Goal: Task Accomplishment & Management: Use online tool/utility

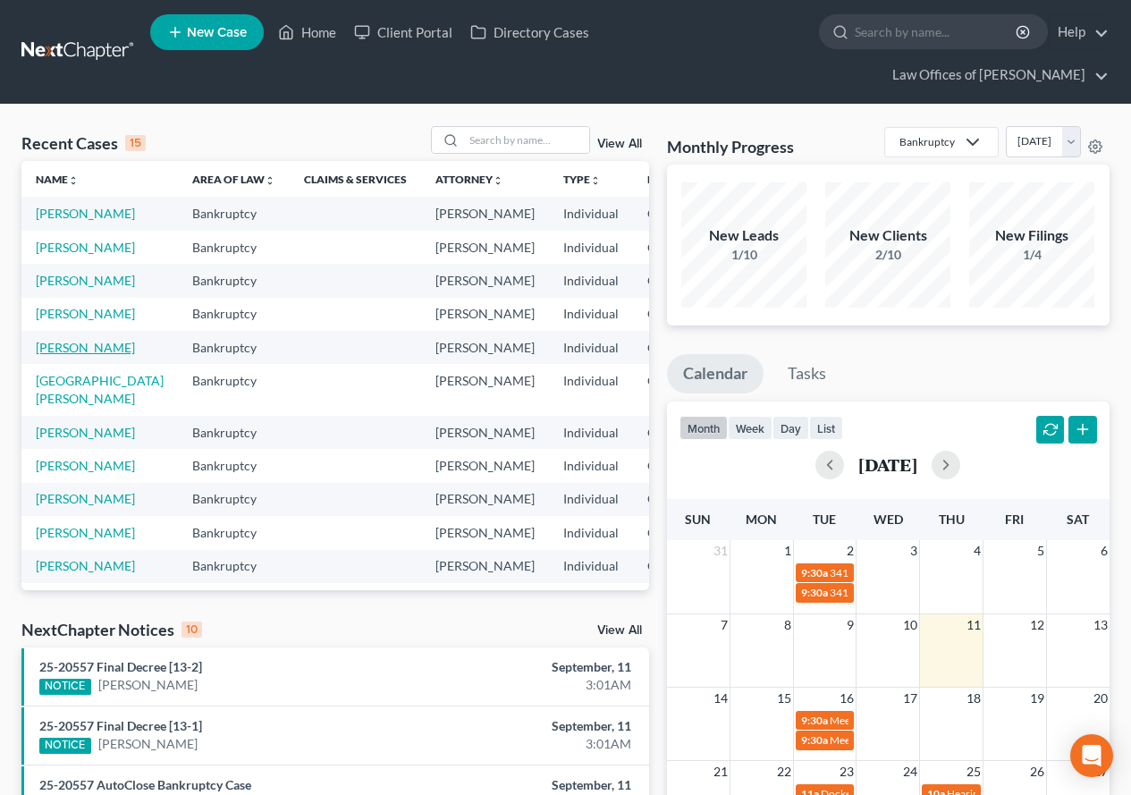
click at [48, 355] on link "[PERSON_NAME]" at bounding box center [85, 347] width 99 height 15
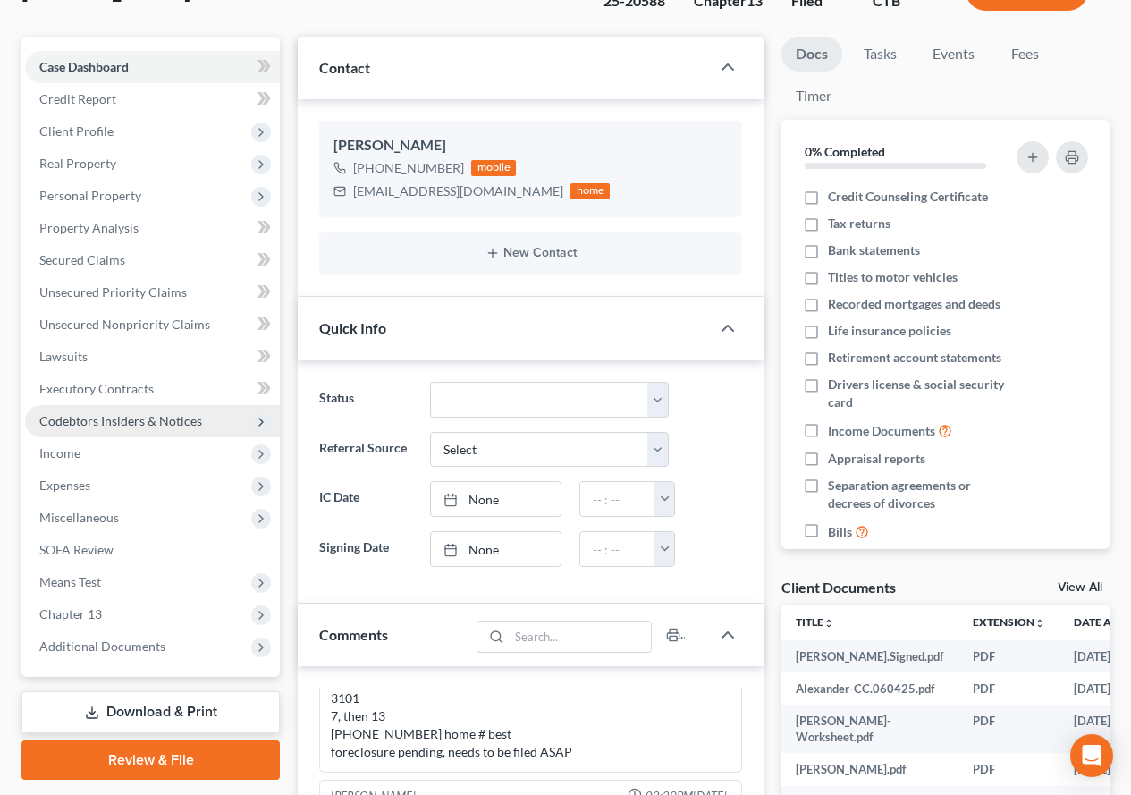
scroll to position [268, 0]
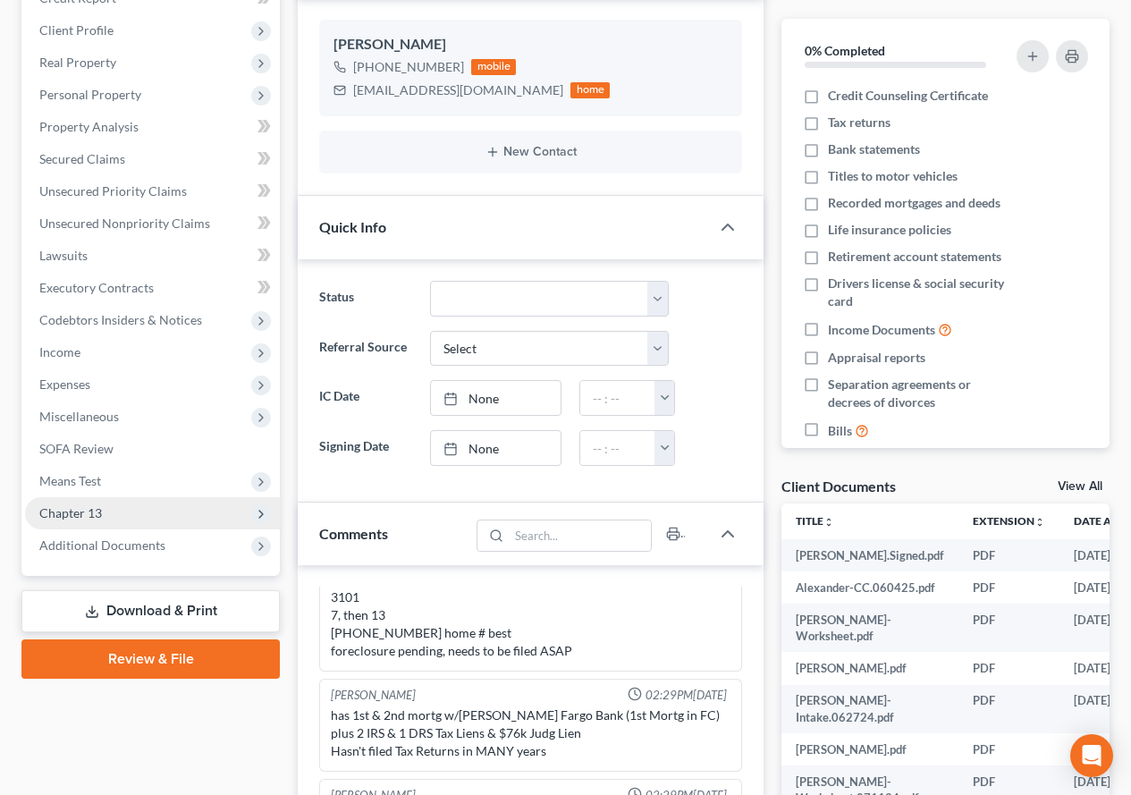
click at [70, 515] on span "Chapter 13" at bounding box center [70, 512] width 63 height 15
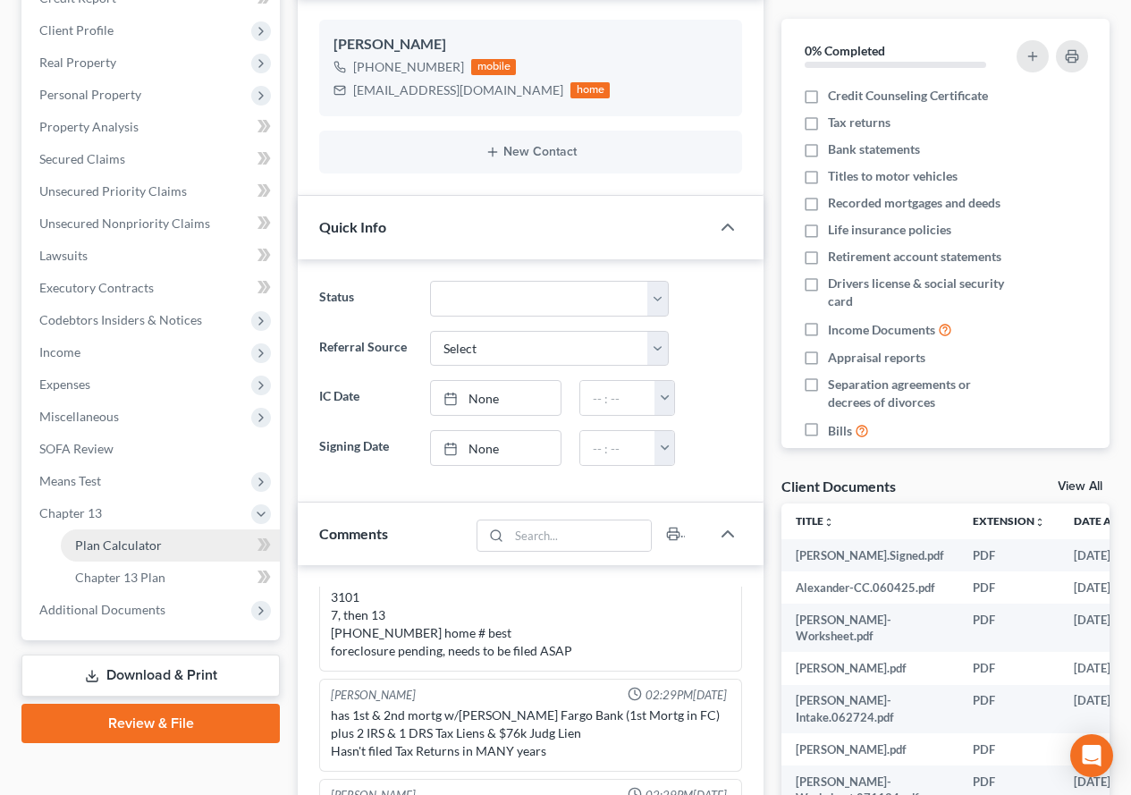
click at [97, 541] on span "Plan Calculator" at bounding box center [118, 545] width 87 height 15
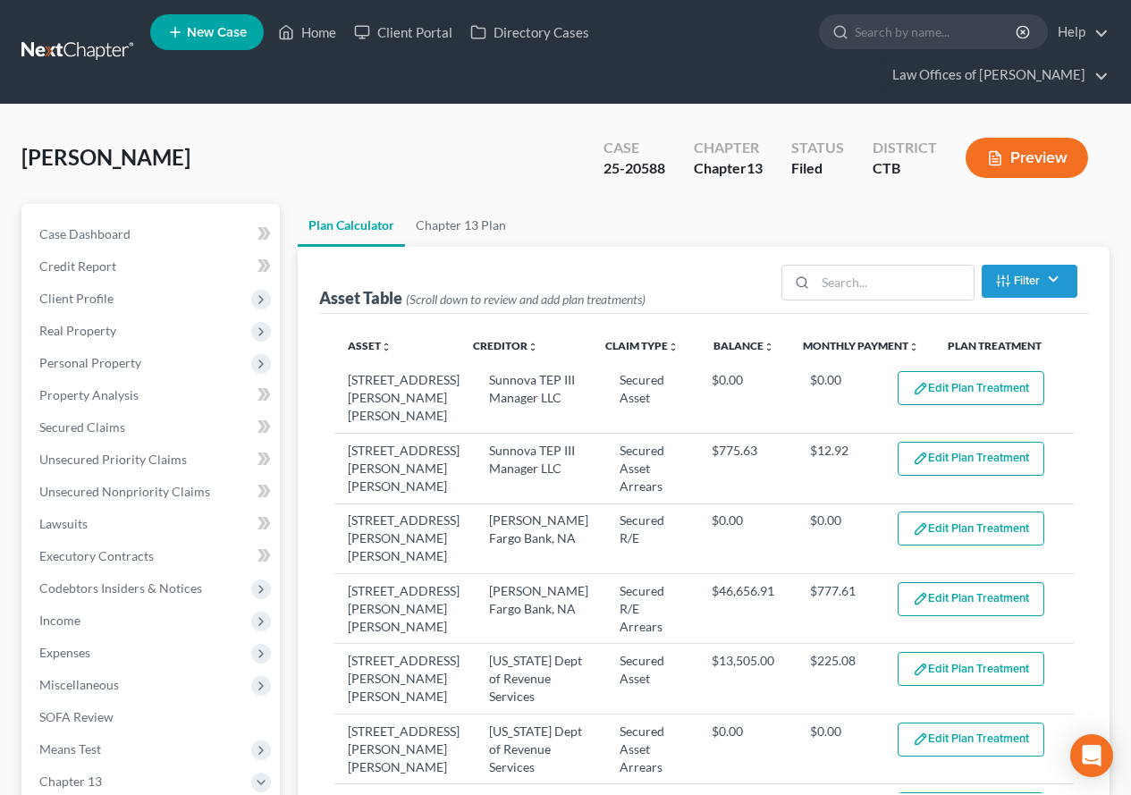
select select "59"
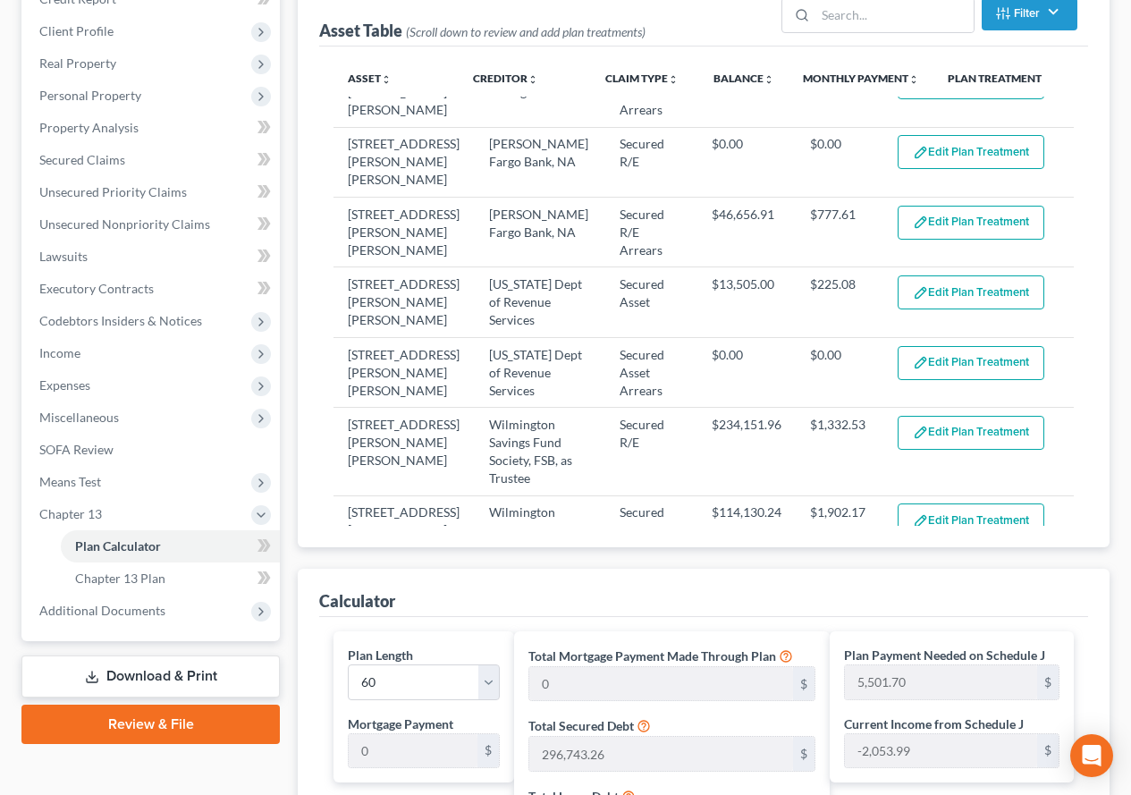
scroll to position [83, 0]
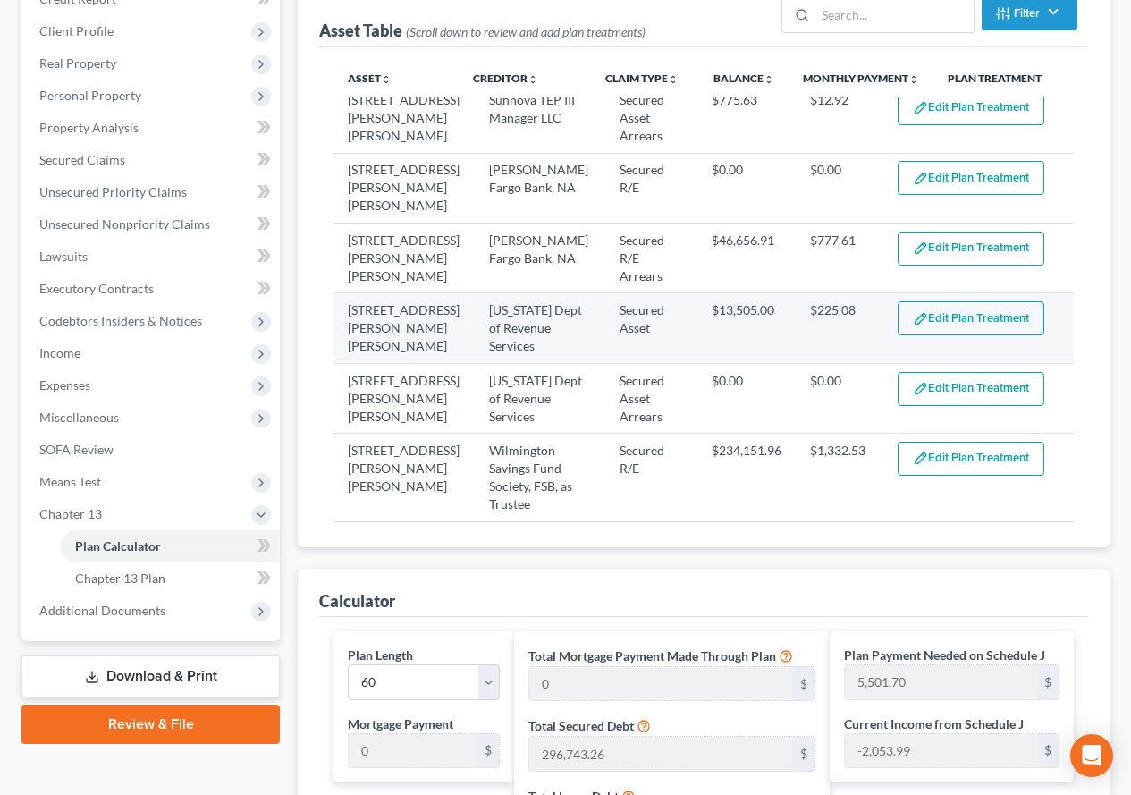
click at [978, 301] on button "Edit Plan Treatment" at bounding box center [971, 318] width 147 height 34
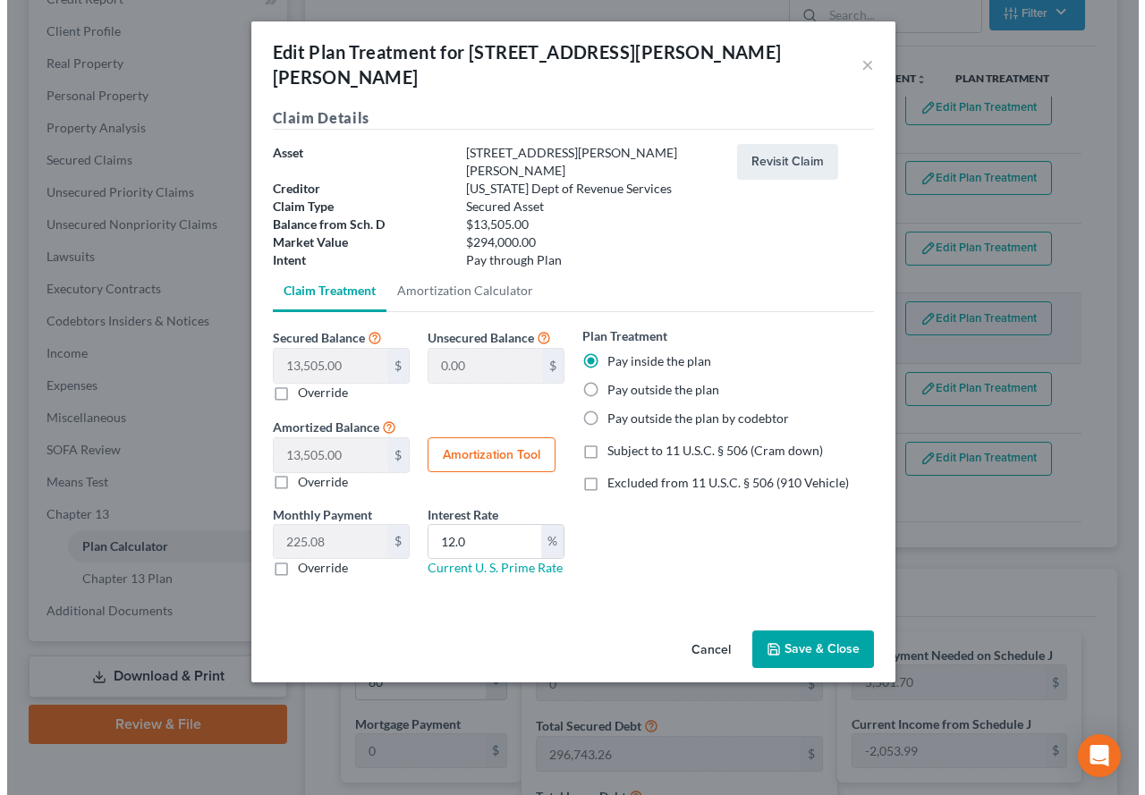
scroll to position [235, 0]
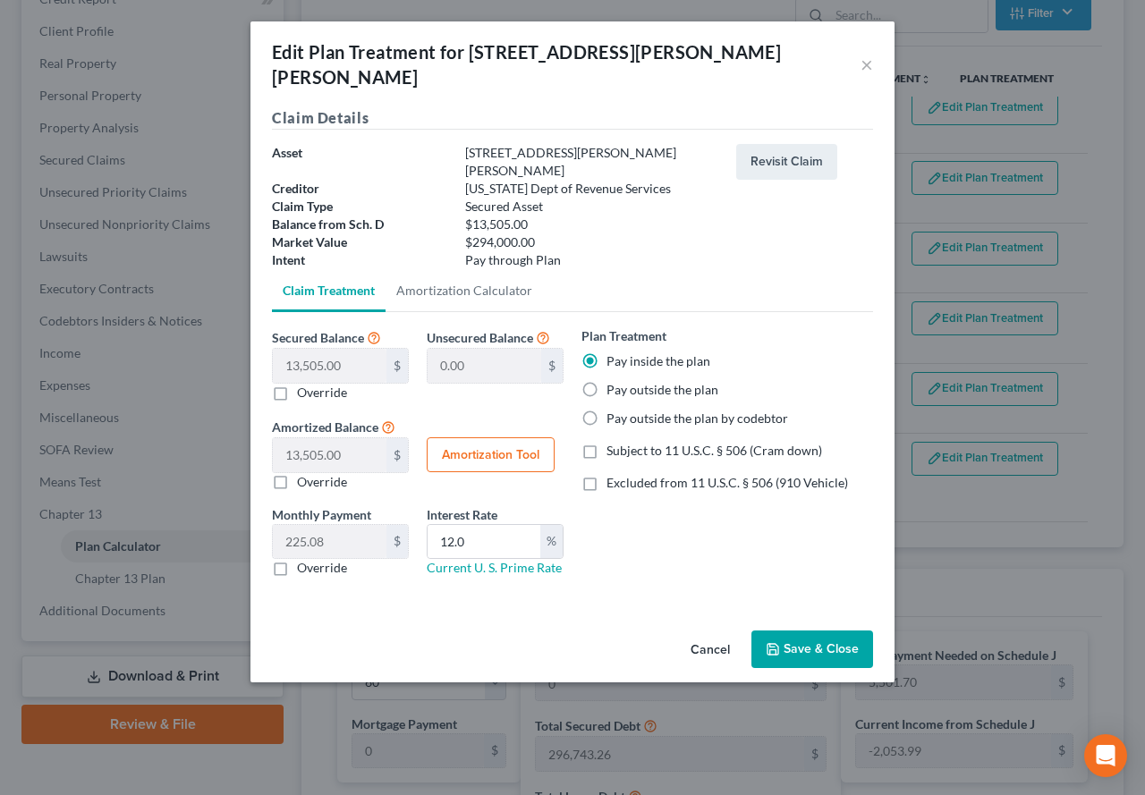
click at [478, 437] on button "Amortization Tool" at bounding box center [491, 455] width 128 height 36
type input "13,505.00"
type input "12.0"
type input "60"
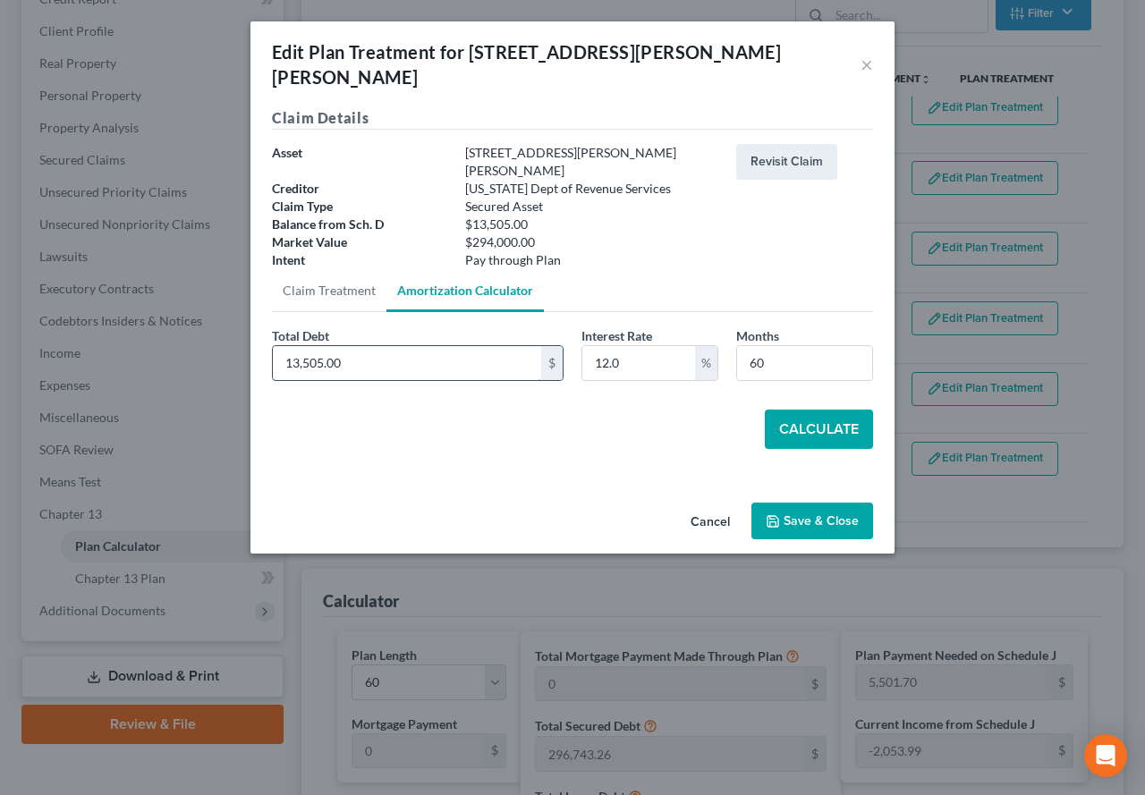
click at [351, 346] on input "13,505.00" at bounding box center [407, 363] width 268 height 34
type input "11,971.14"
click at [782, 410] on button "Calculate" at bounding box center [819, 429] width 108 height 39
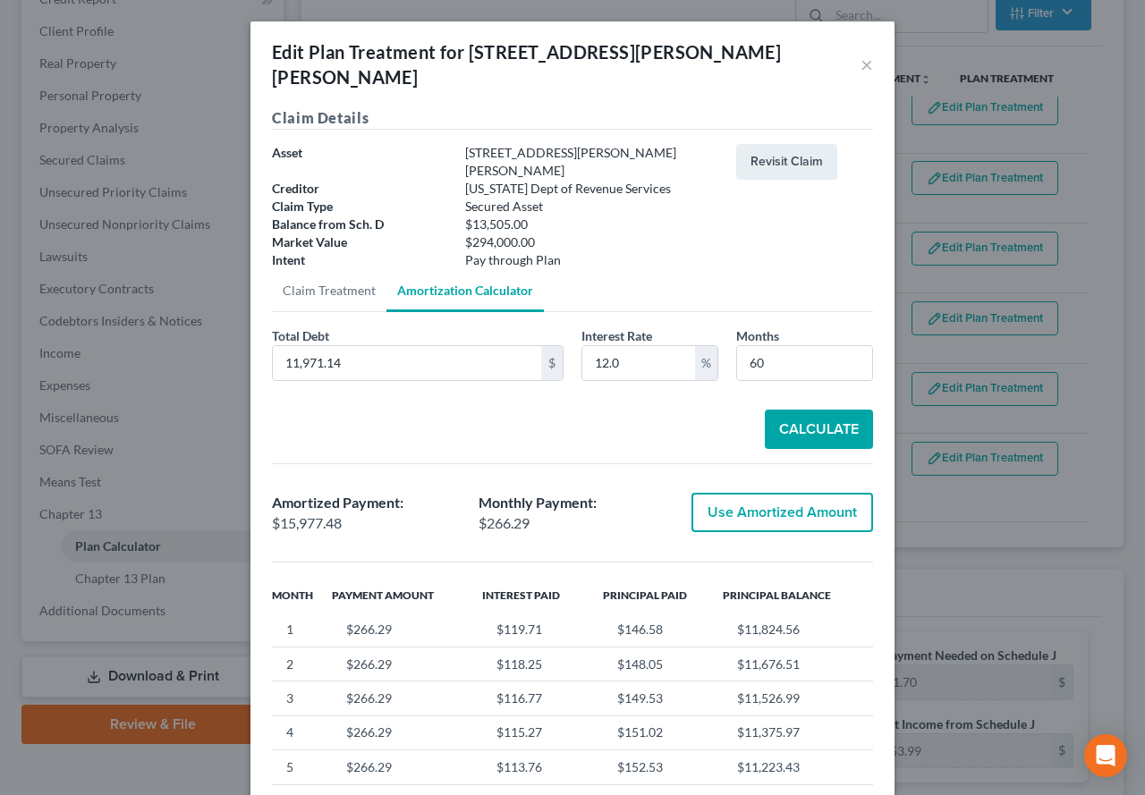
click at [770, 493] on button "Use Amortized Amount" at bounding box center [782, 512] width 182 height 39
type input "15,977.48"
checkbox input "true"
type input "266.29"
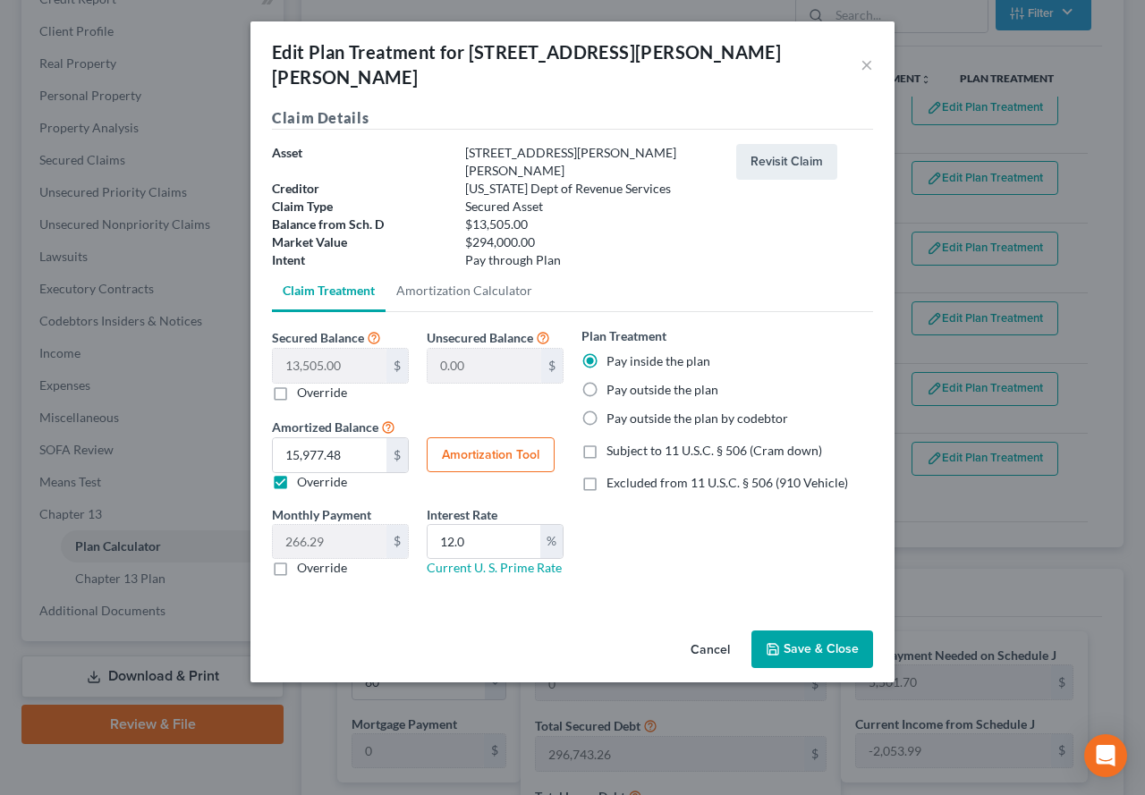
click at [455, 437] on button "Amortization Tool" at bounding box center [491, 455] width 128 height 36
type input "13,505.00"
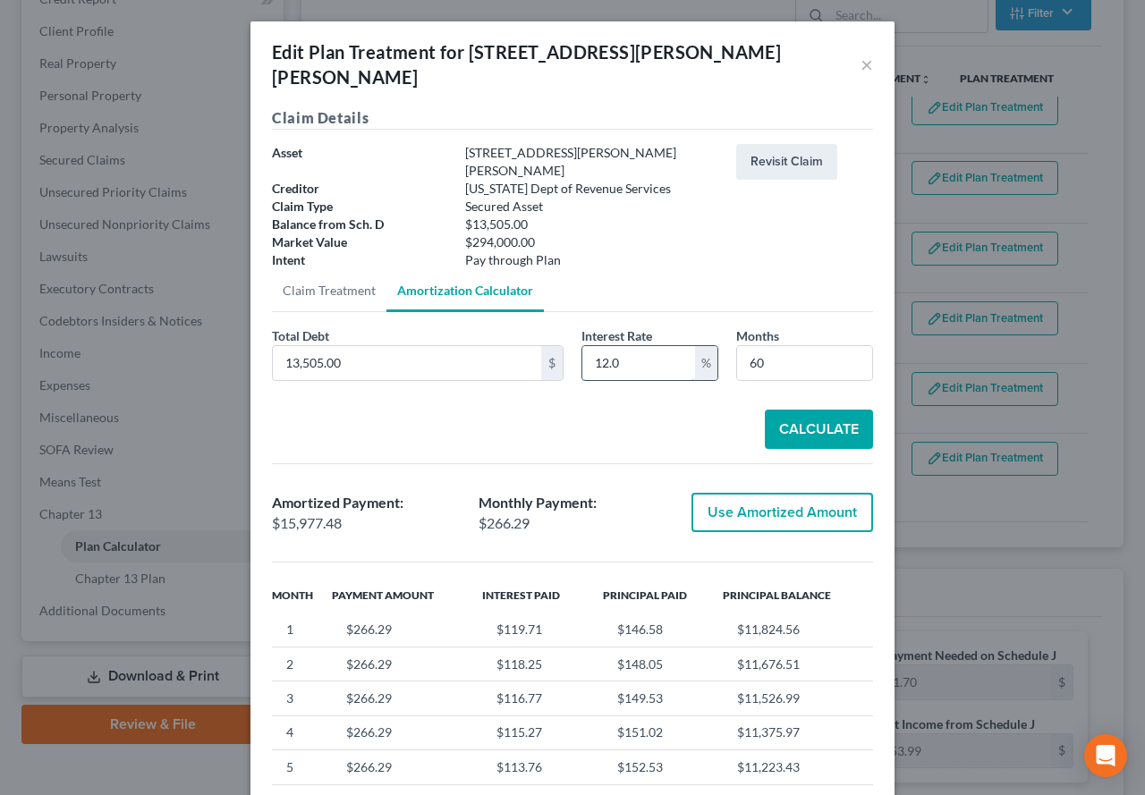
drag, startPoint x: 638, startPoint y: 328, endPoint x: 591, endPoint y: 326, distance: 46.6
click at [591, 346] on input "12.0" at bounding box center [638, 363] width 113 height 34
type input "1"
click at [806, 410] on button "Calculate" at bounding box center [819, 429] width 108 height 39
click at [832, 410] on button "Calculate" at bounding box center [819, 429] width 108 height 39
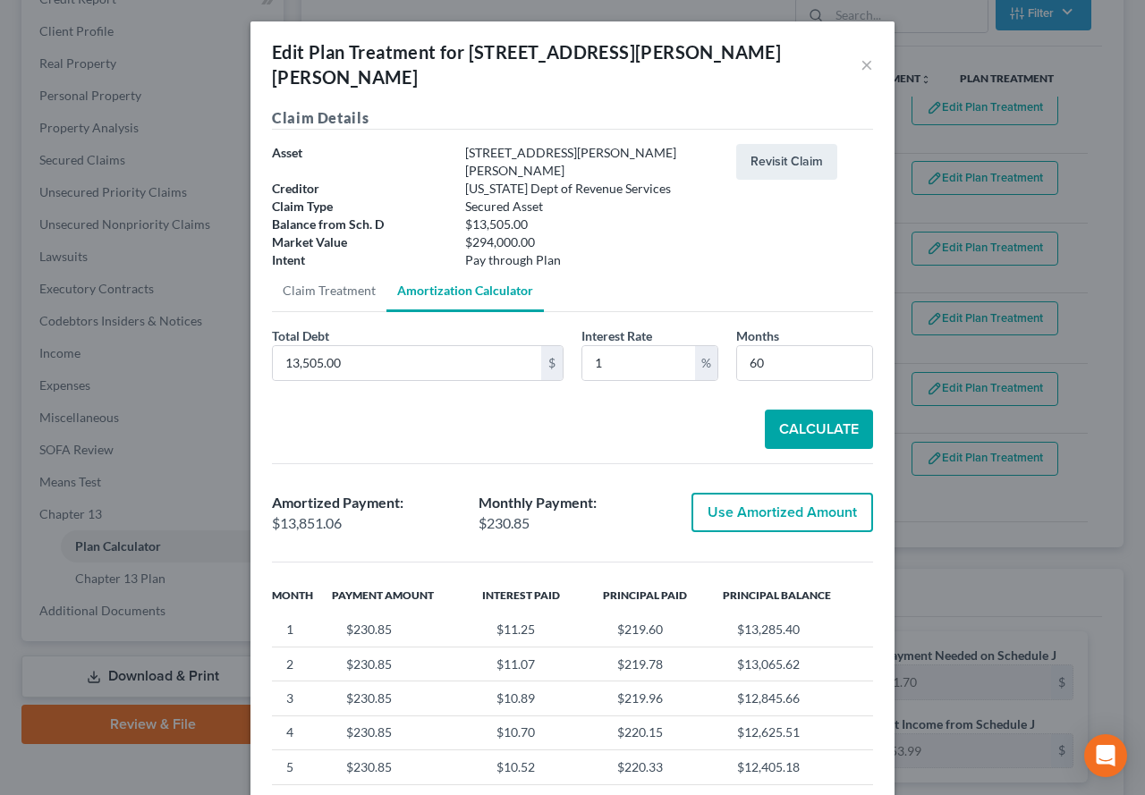
click at [751, 493] on button "Use Amortized Amount" at bounding box center [782, 512] width 182 height 39
type input "13,851.06"
type input "230.85"
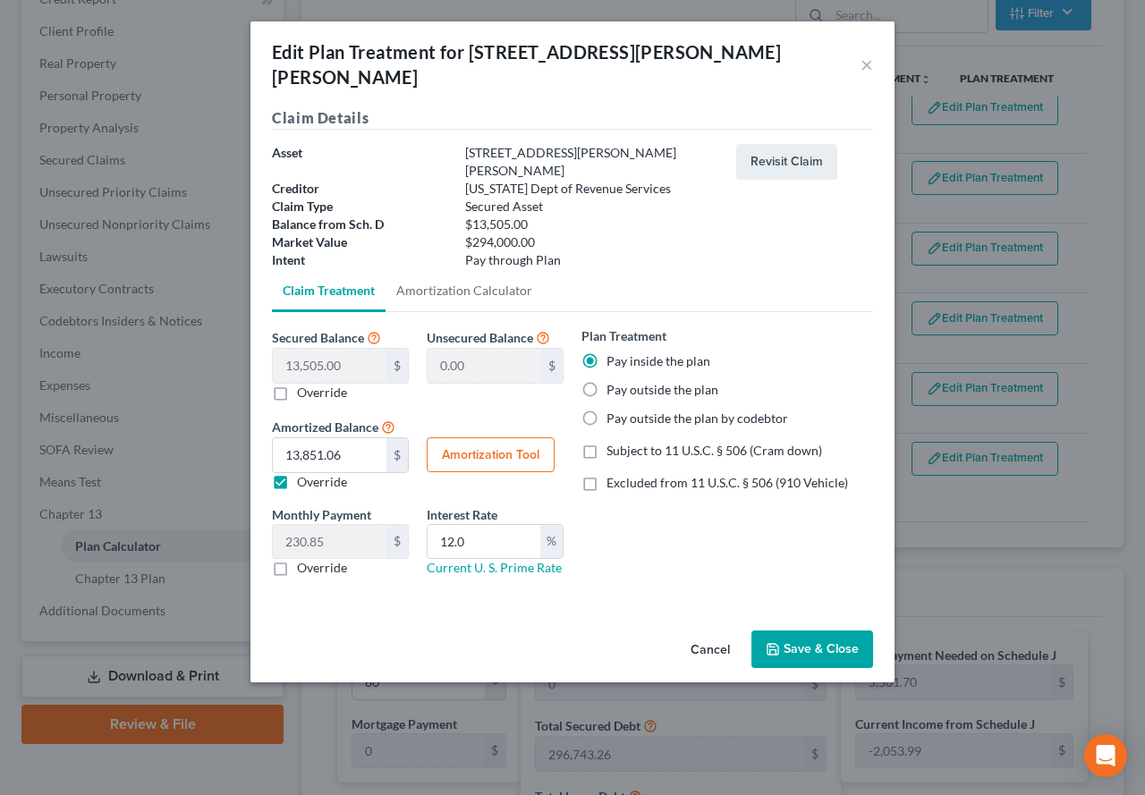
click at [492, 437] on button "Amortization Tool" at bounding box center [491, 455] width 128 height 36
type input "12.0"
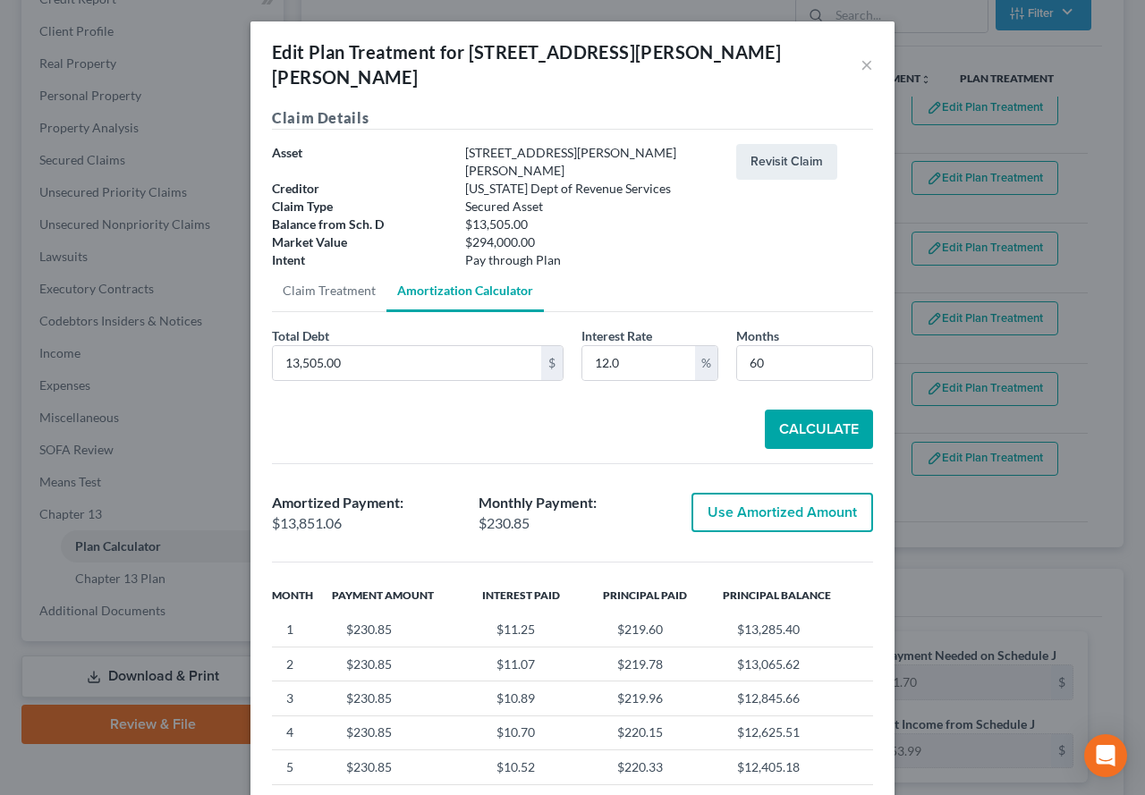
click at [793, 493] on button "Use Amortized Amount" at bounding box center [782, 512] width 182 height 39
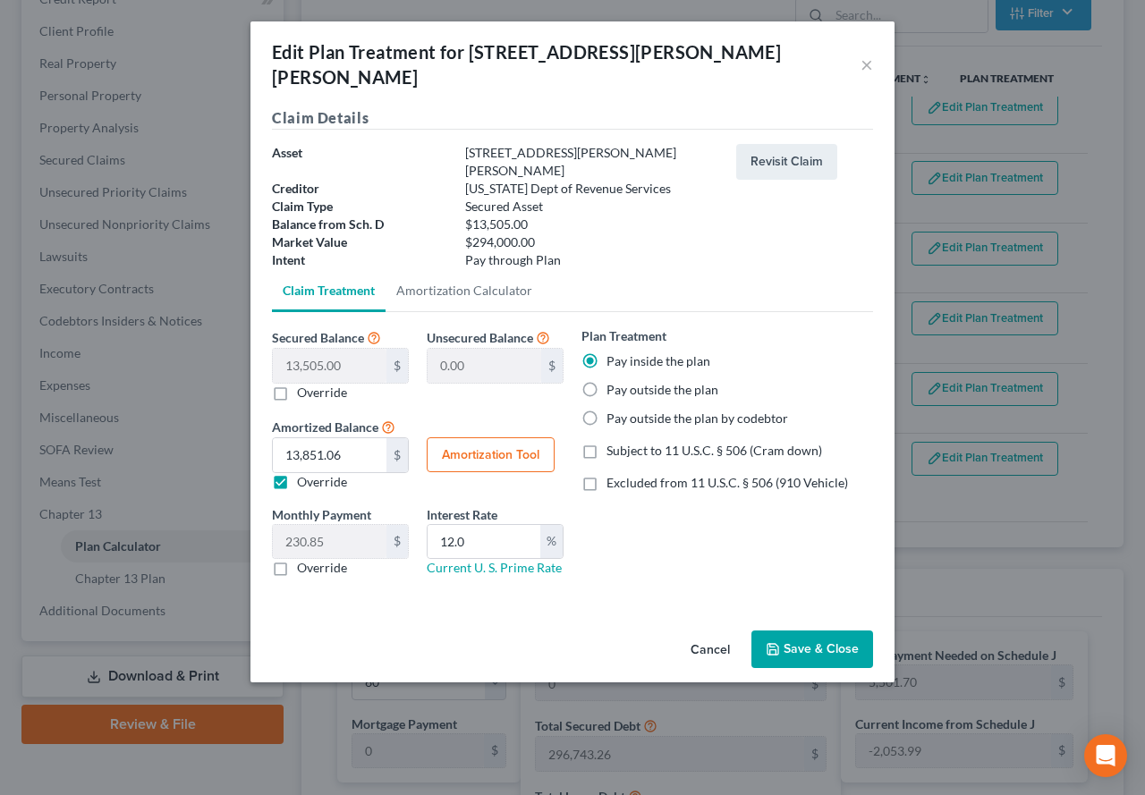
click at [801, 631] on button "Save & Close" at bounding box center [812, 650] width 122 height 38
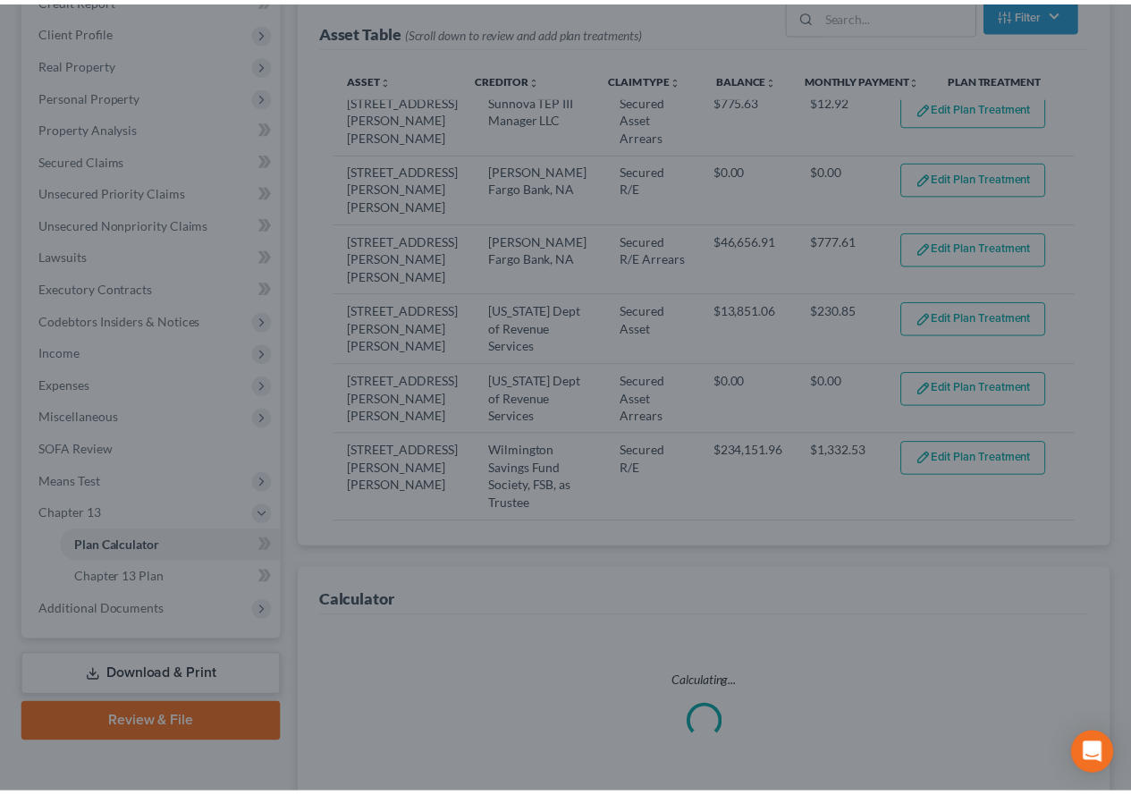
scroll to position [267, 0]
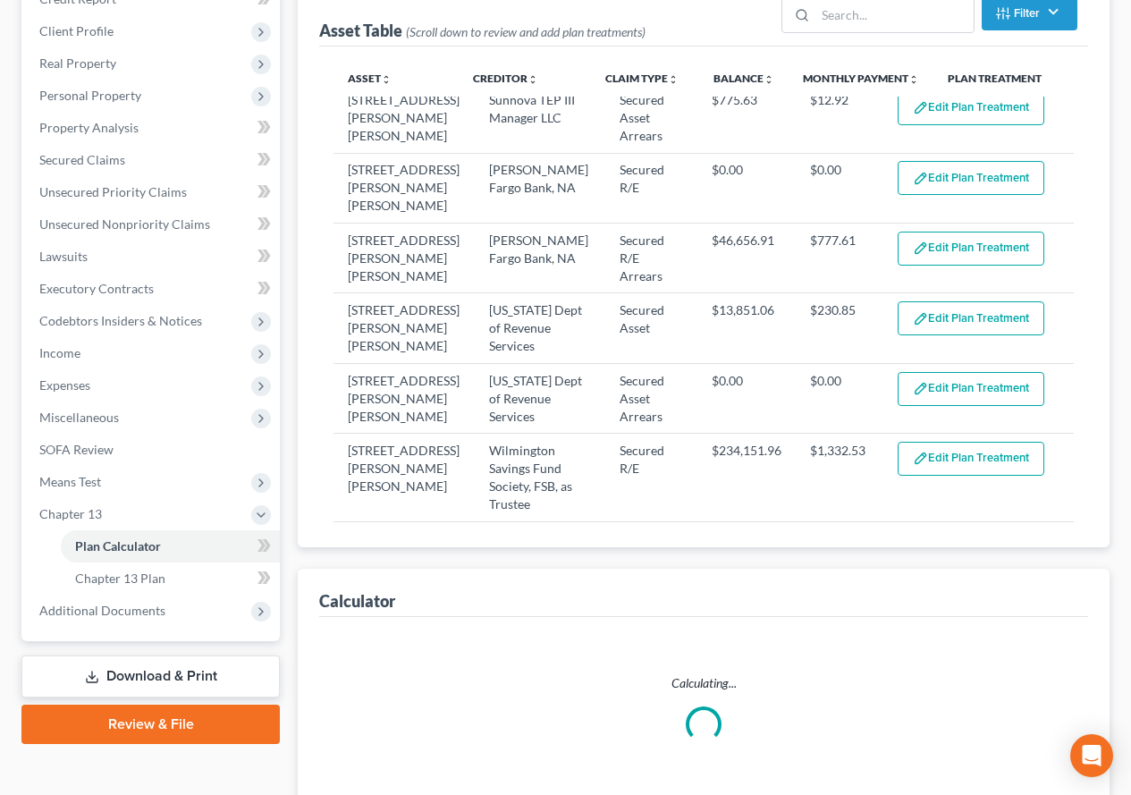
select select "59"
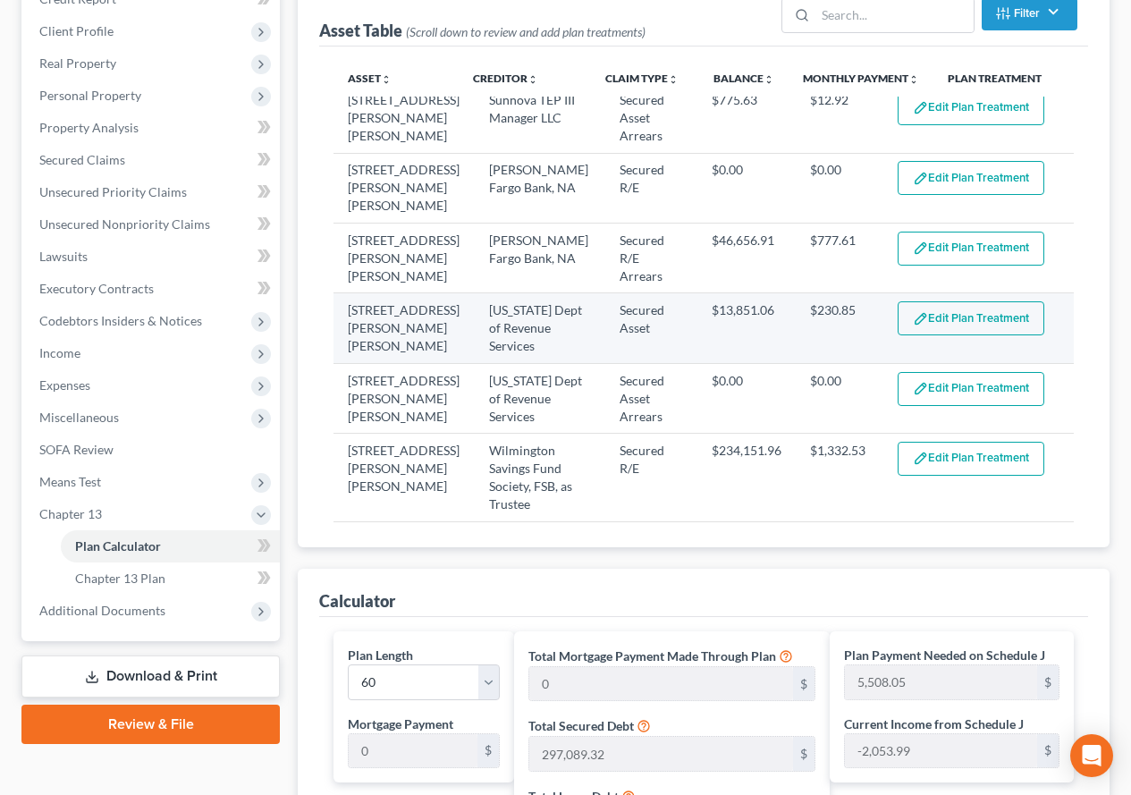
click at [937, 301] on button "Edit Plan Treatment" at bounding box center [971, 318] width 147 height 34
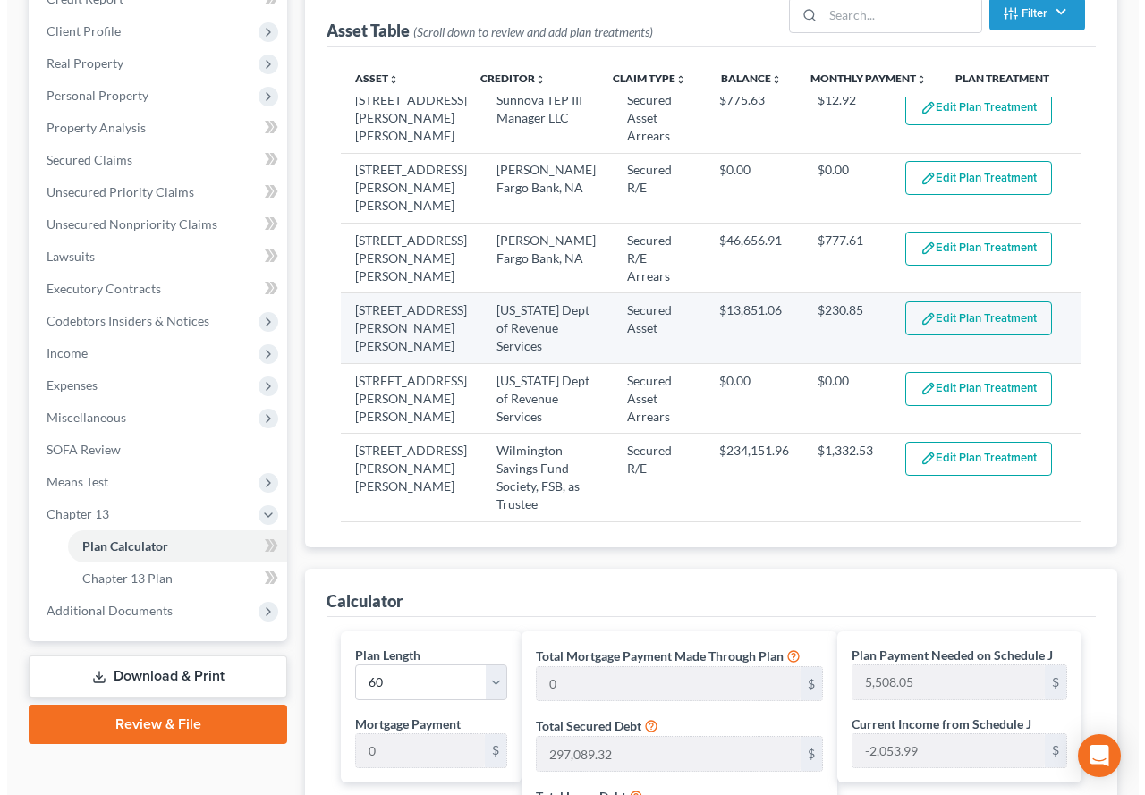
scroll to position [235, 0]
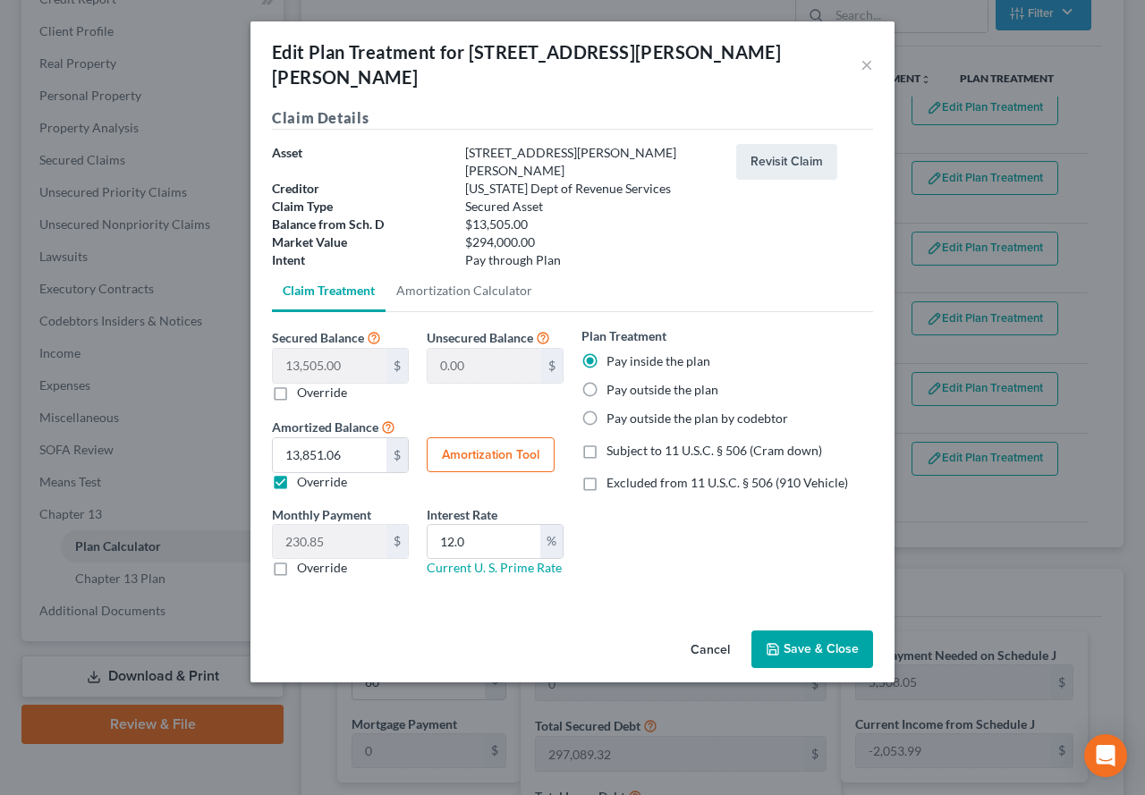
click at [778, 644] on icon "button" at bounding box center [772, 649] width 11 height 11
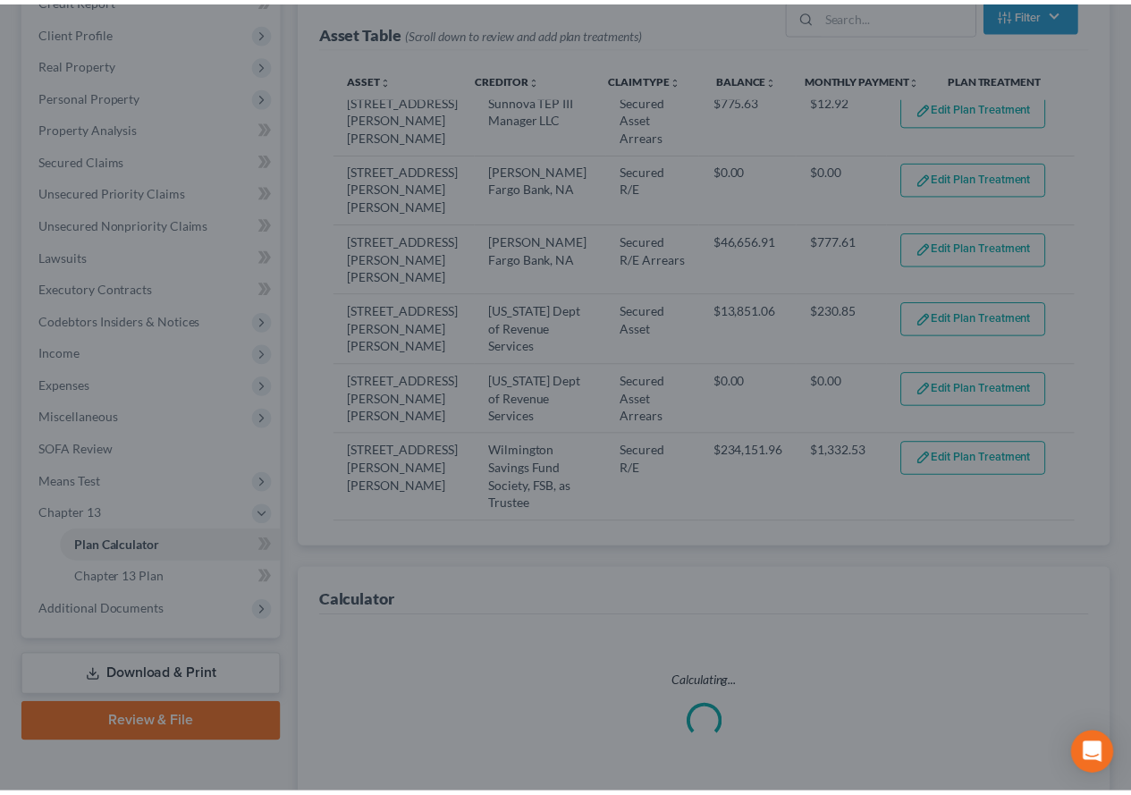
scroll to position [267, 0]
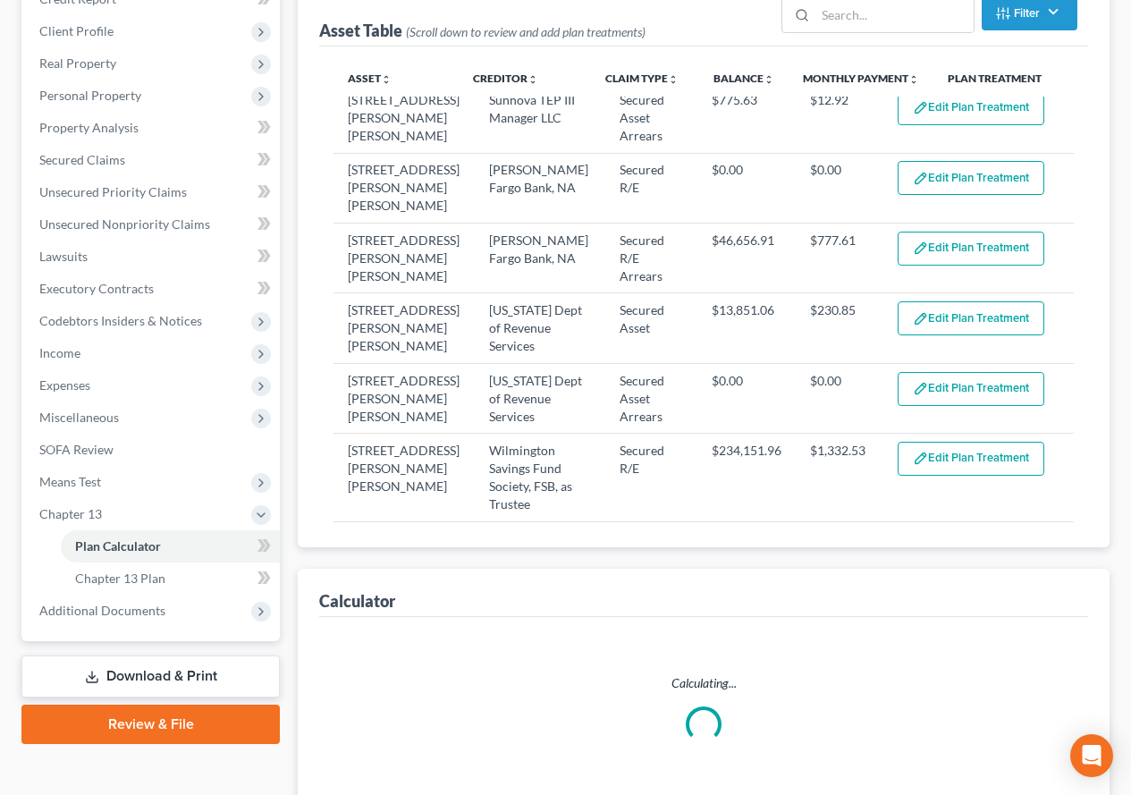
select select "59"
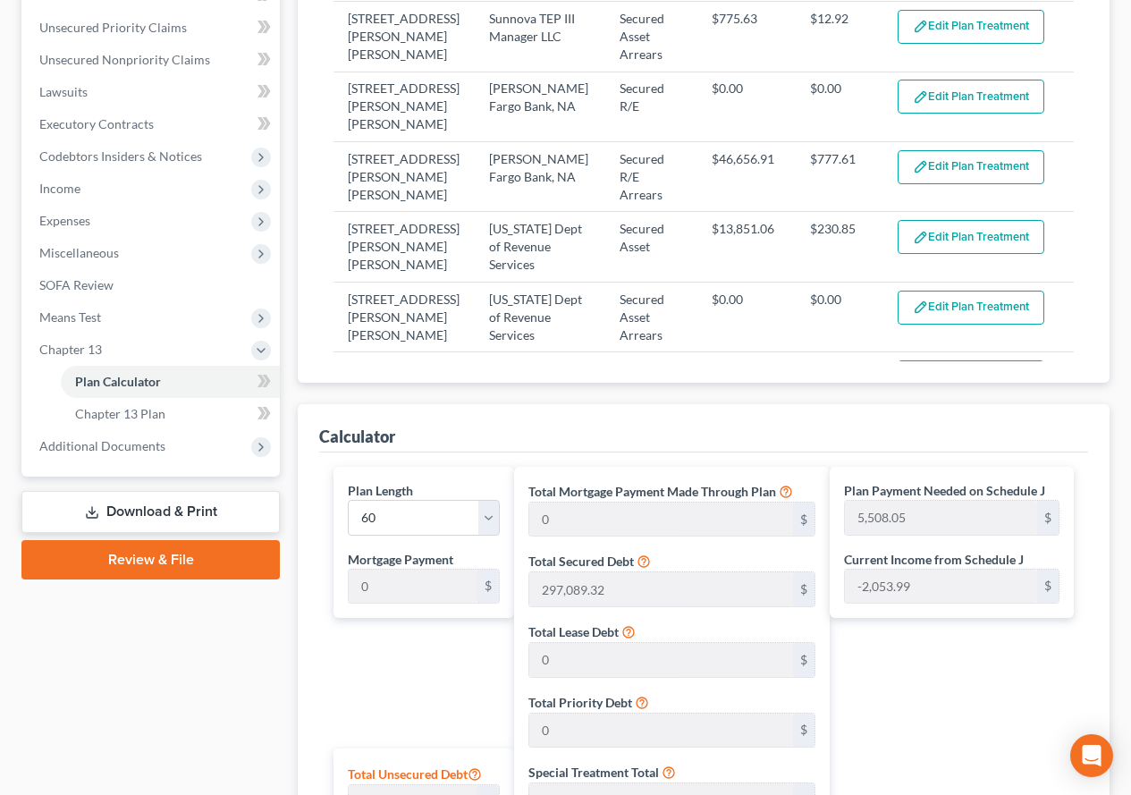
scroll to position [436, 0]
